Goal: Task Accomplishment & Management: Complete application form

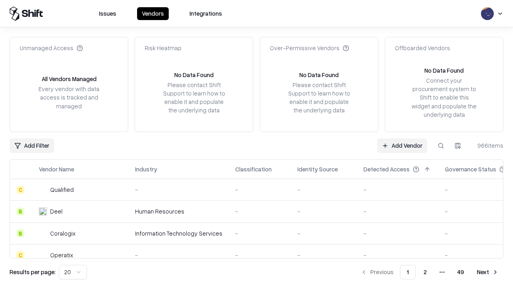
click at [402, 145] on link "Add Vendor" at bounding box center [402, 145] width 50 height 14
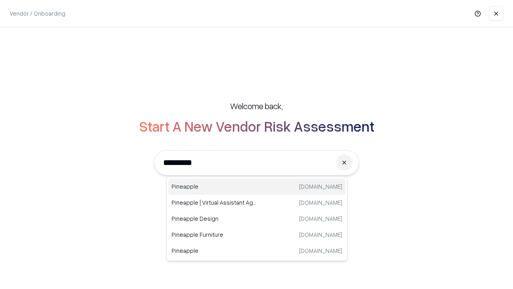
click at [257, 186] on div "Pineapple [DOMAIN_NAME]" at bounding box center [256, 186] width 177 height 16
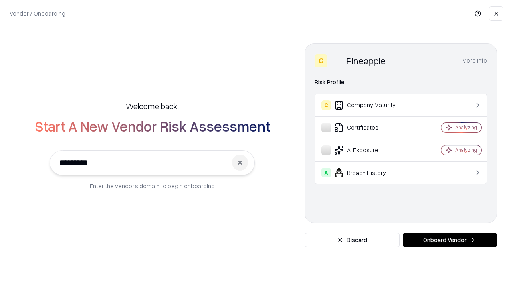
type input "*********"
click at [450, 240] on button "Onboard Vendor" at bounding box center [450, 240] width 94 height 14
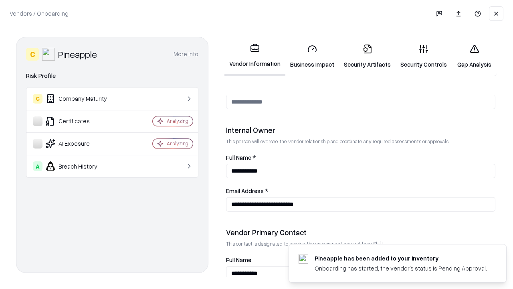
scroll to position [415, 0]
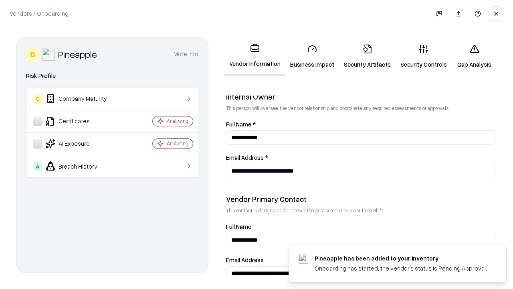
click at [312, 56] on link "Business Impact" at bounding box center [313, 56] width 54 height 37
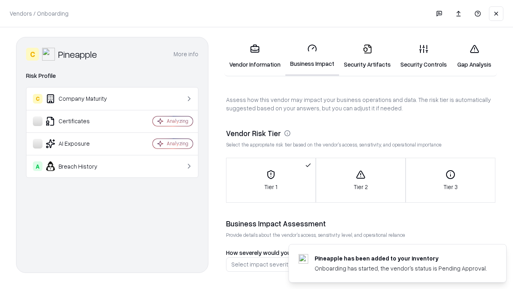
click at [367, 56] on link "Security Artifacts" at bounding box center [367, 56] width 57 height 37
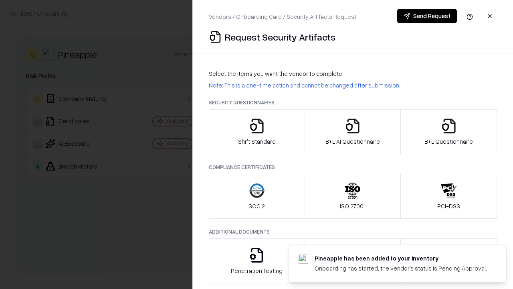
click at [257, 132] on icon "button" at bounding box center [257, 126] width 16 height 16
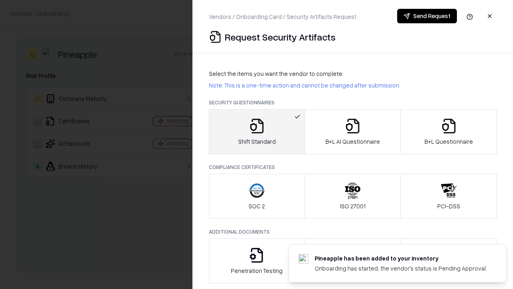
click at [427, 16] on button "Send Request" at bounding box center [427, 16] width 60 height 14
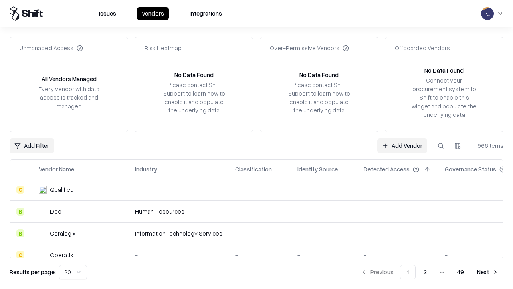
click at [441, 145] on button at bounding box center [441, 145] width 14 height 14
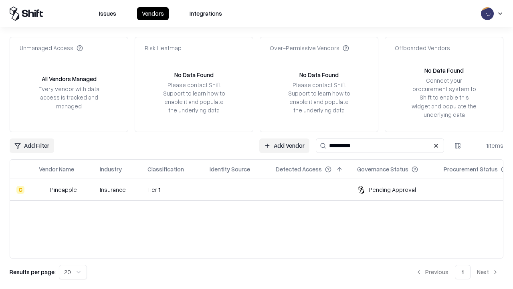
type input "*********"
click at [261, 189] on div "-" at bounding box center [236, 189] width 53 height 8
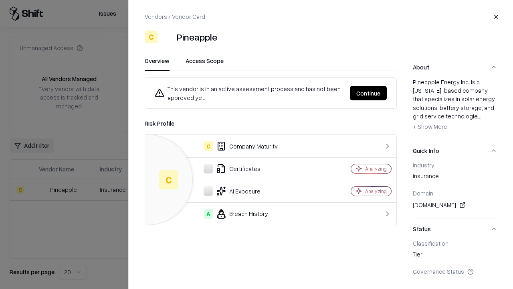
click at [369, 93] on button "Continue" at bounding box center [368, 93] width 37 height 14
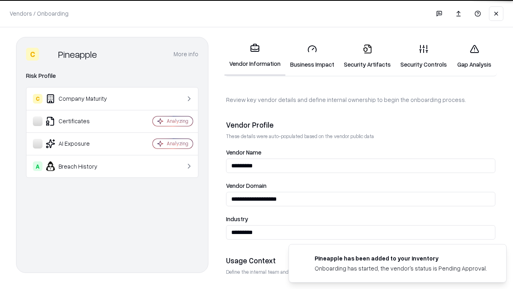
click at [367, 56] on link "Security Artifacts" at bounding box center [367, 56] width 57 height 37
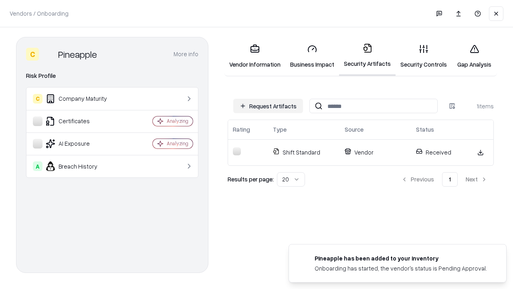
click at [474, 56] on link "Gap Analysis" at bounding box center [474, 56] width 45 height 37
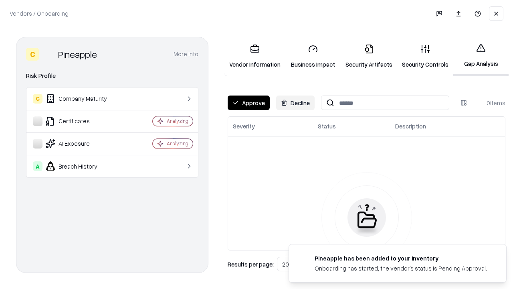
click at [249, 103] on button "Approve" at bounding box center [249, 102] width 42 height 14
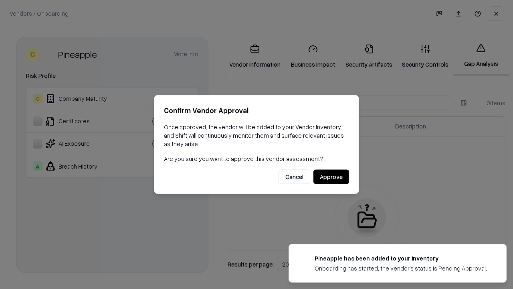
click at [331, 176] on button "Approve" at bounding box center [332, 177] width 36 height 14
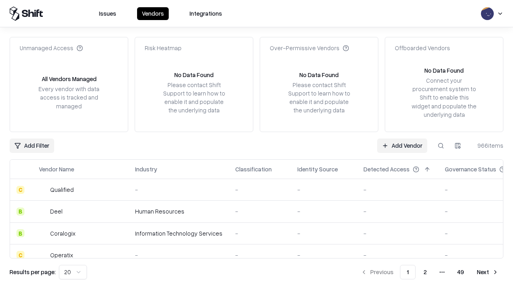
type input "*********"
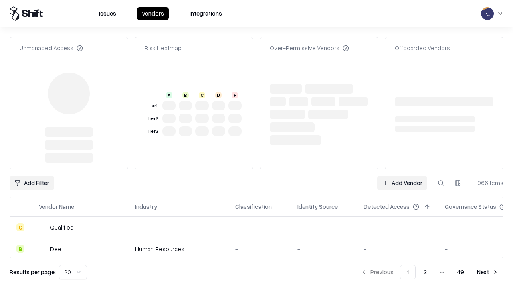
click at [402, 176] on link "Add Vendor" at bounding box center [402, 183] width 50 height 14
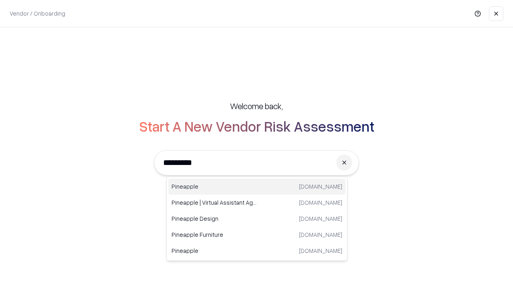
click at [257, 186] on div "Pineapple [DOMAIN_NAME]" at bounding box center [256, 186] width 177 height 16
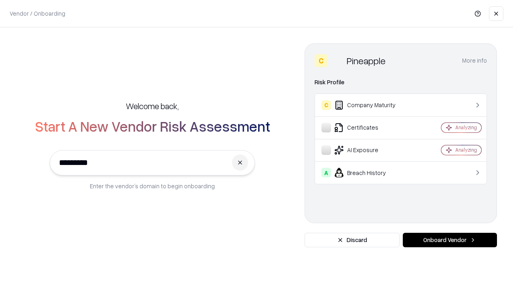
type input "*********"
click at [450, 240] on button "Onboard Vendor" at bounding box center [450, 240] width 94 height 14
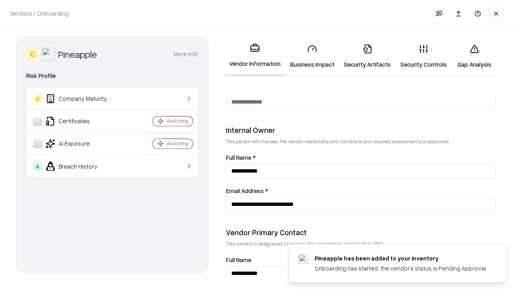
scroll to position [415, 0]
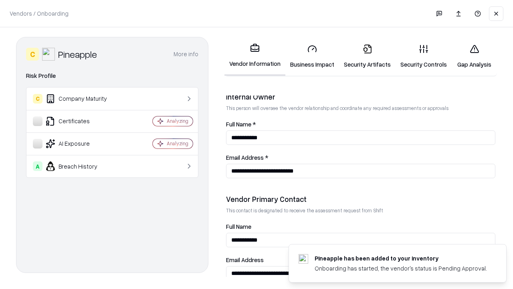
click at [474, 56] on link "Gap Analysis" at bounding box center [474, 56] width 45 height 37
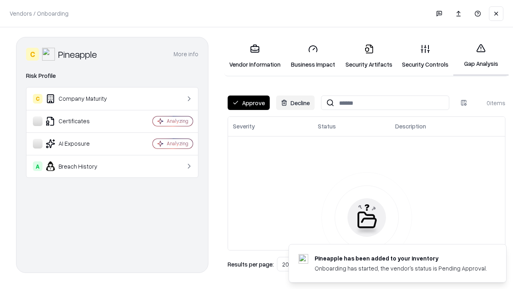
click at [249, 103] on button "Approve" at bounding box center [249, 102] width 42 height 14
